Goal: Navigation & Orientation: Find specific page/section

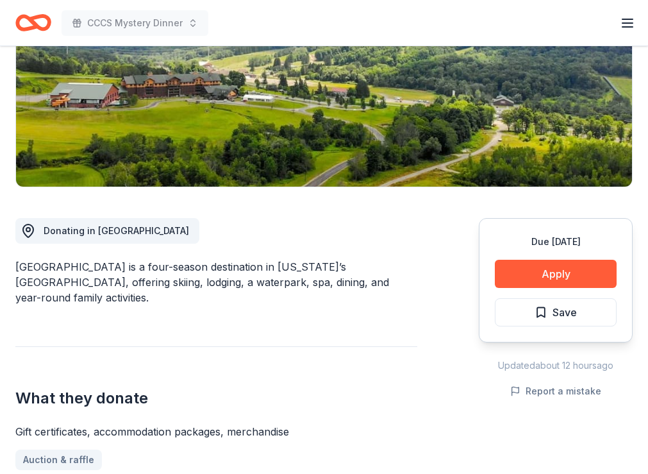
scroll to position [198, 0]
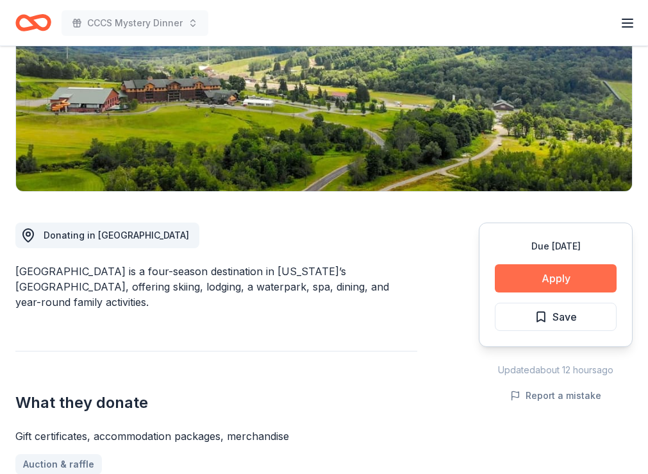
click at [581, 276] on button "Apply" at bounding box center [556, 278] width 122 height 28
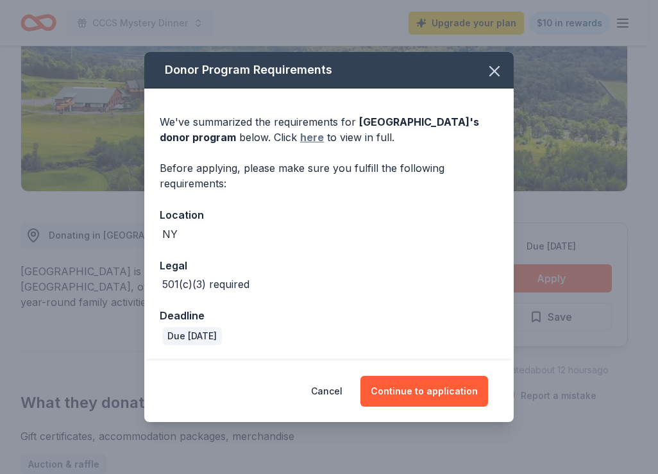
click at [324, 137] on link "here" at bounding box center [312, 137] width 24 height 15
click at [489, 67] on icon "button" at bounding box center [494, 71] width 18 height 18
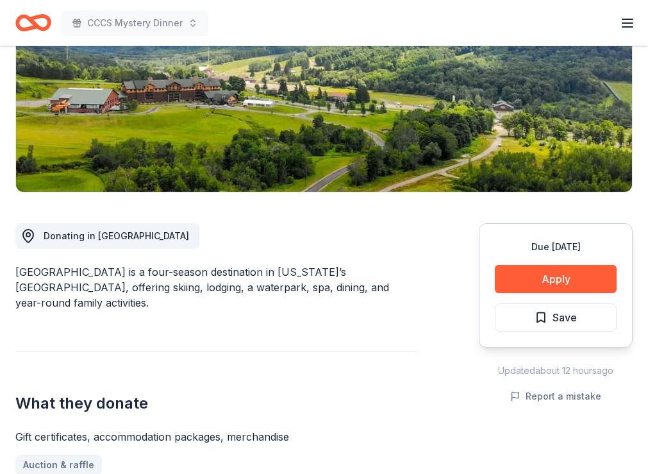
scroll to position [0, 0]
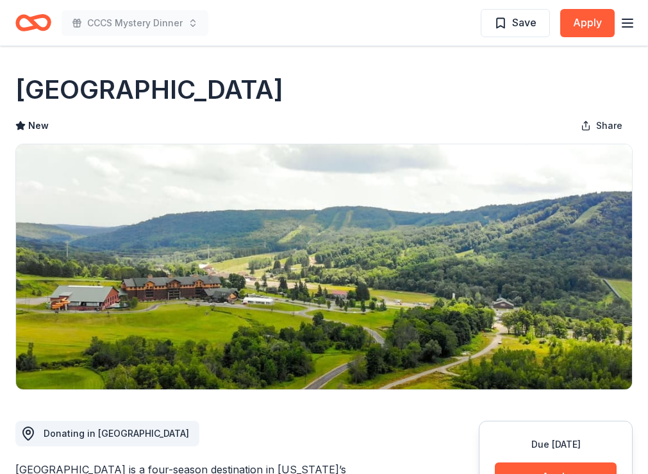
click at [47, 17] on icon "Home" at bounding box center [39, 22] width 20 height 13
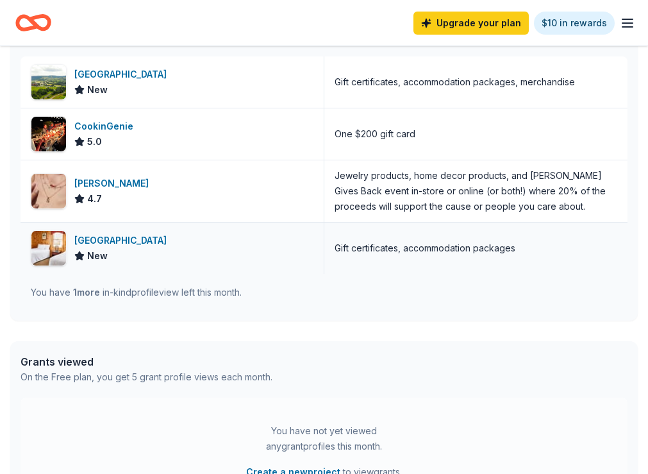
scroll to position [385, 0]
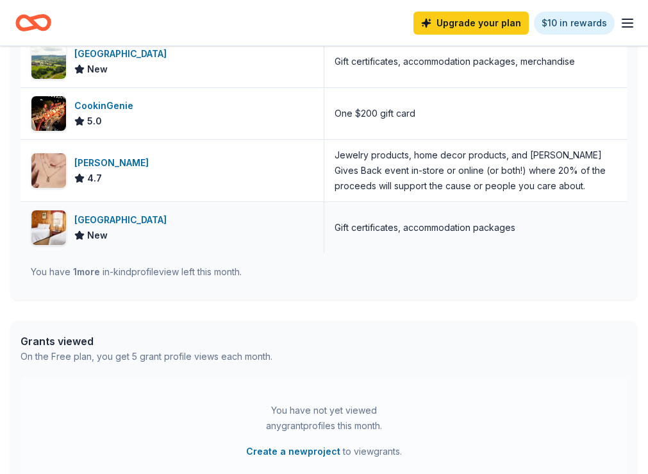
click at [261, 253] on div "Oglebay Park Resort New" at bounding box center [173, 227] width 304 height 51
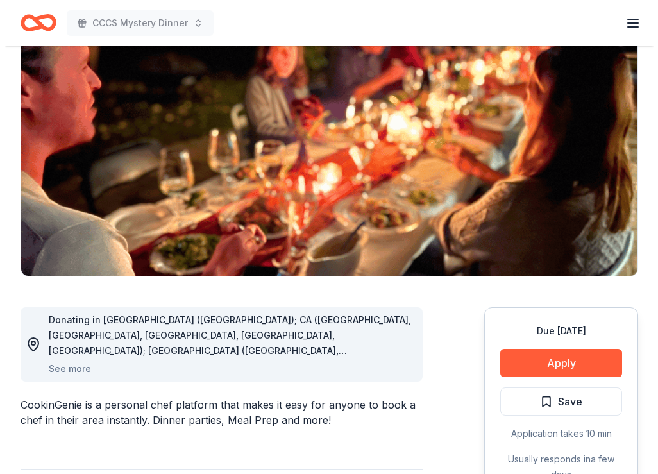
scroll to position [256, 0]
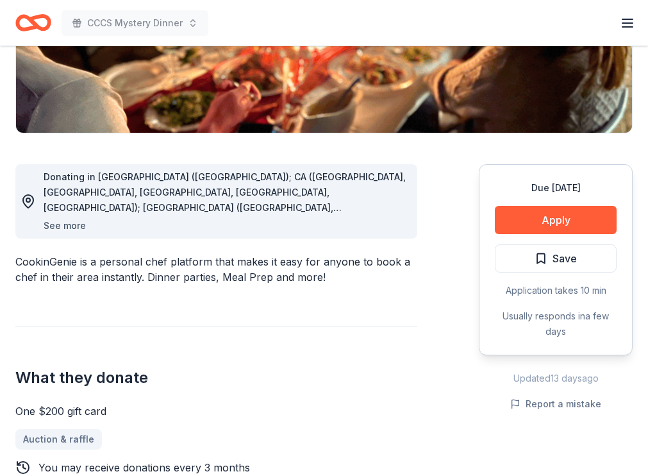
click at [72, 229] on button "See more" at bounding box center [65, 225] width 42 height 15
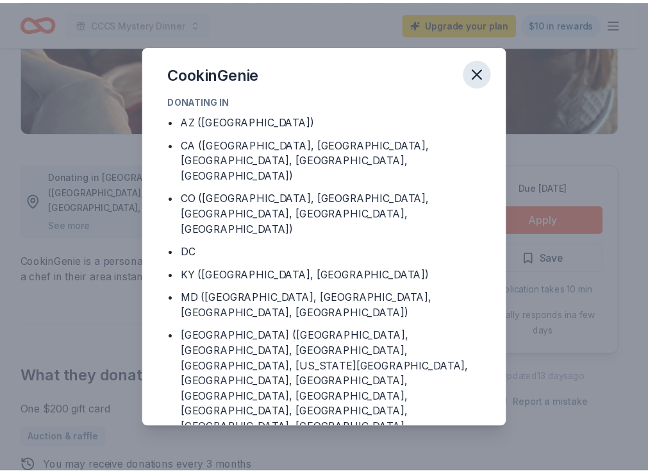
scroll to position [0, 0]
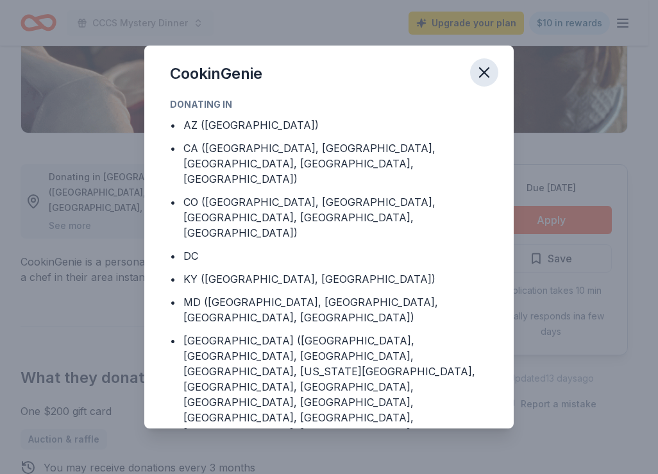
click at [487, 76] on icon "button" at bounding box center [484, 72] width 9 height 9
